Goal: Information Seeking & Learning: Learn about a topic

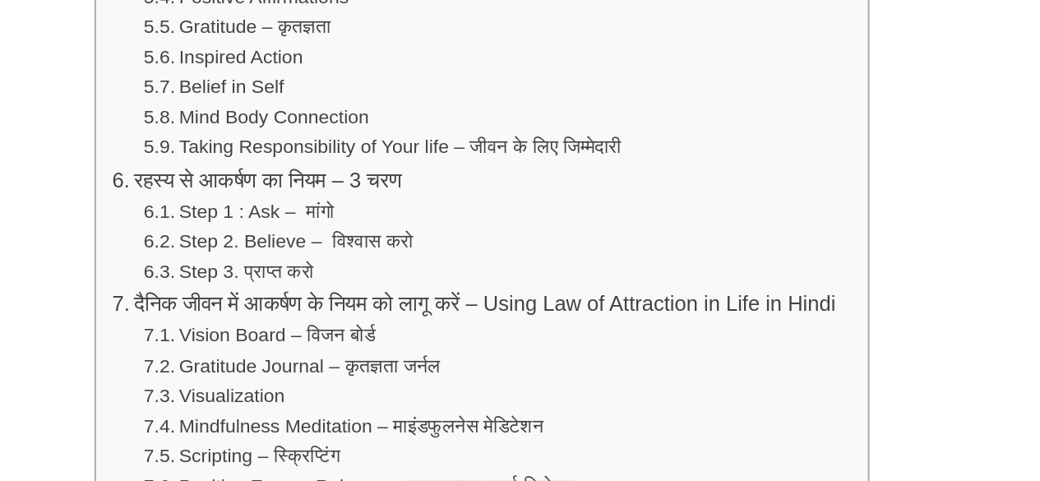
scroll to position [1254, 0]
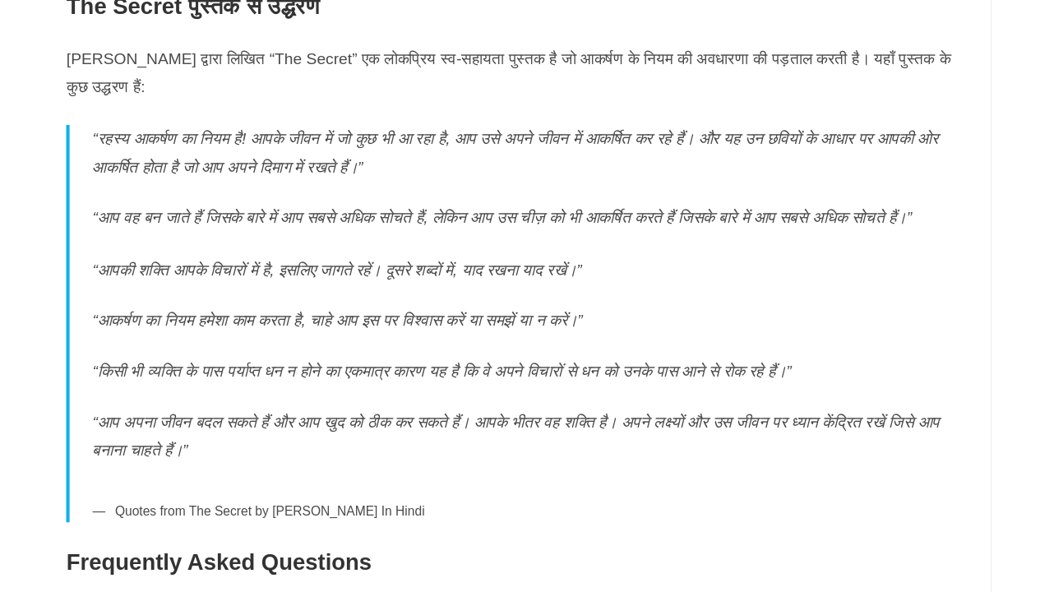
scroll to position [8692, 0]
